Goal: Information Seeking & Learning: Learn about a topic

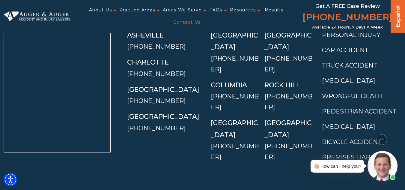
scroll to position [1350, 0]
